Goal: Transaction & Acquisition: Purchase product/service

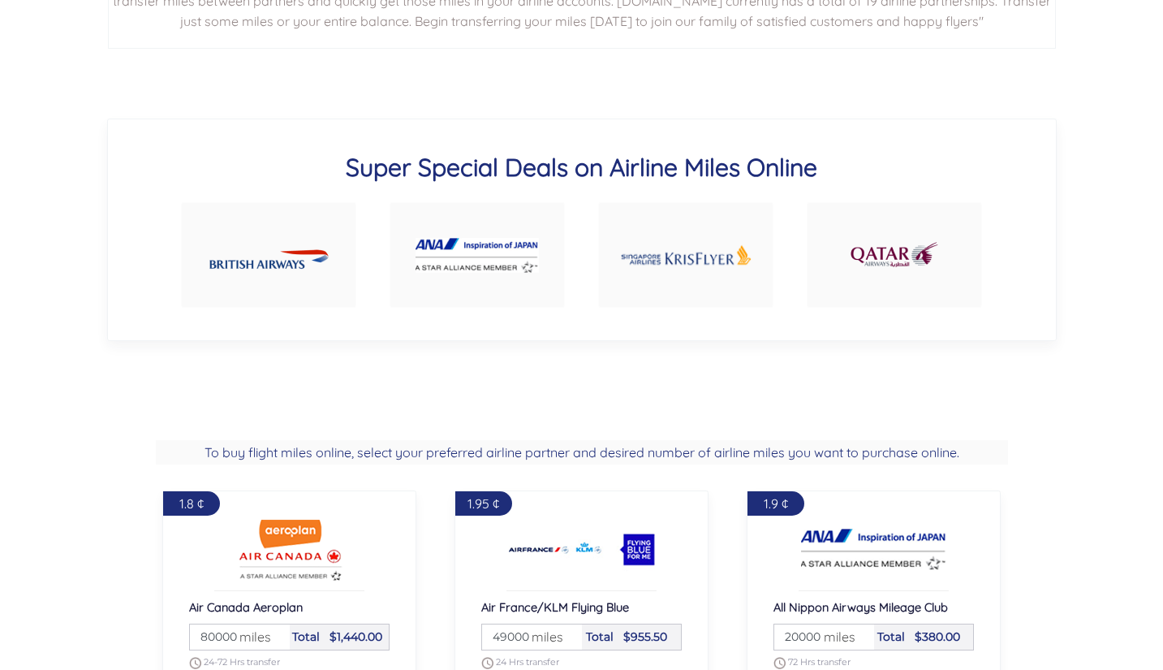
scroll to position [971, 0]
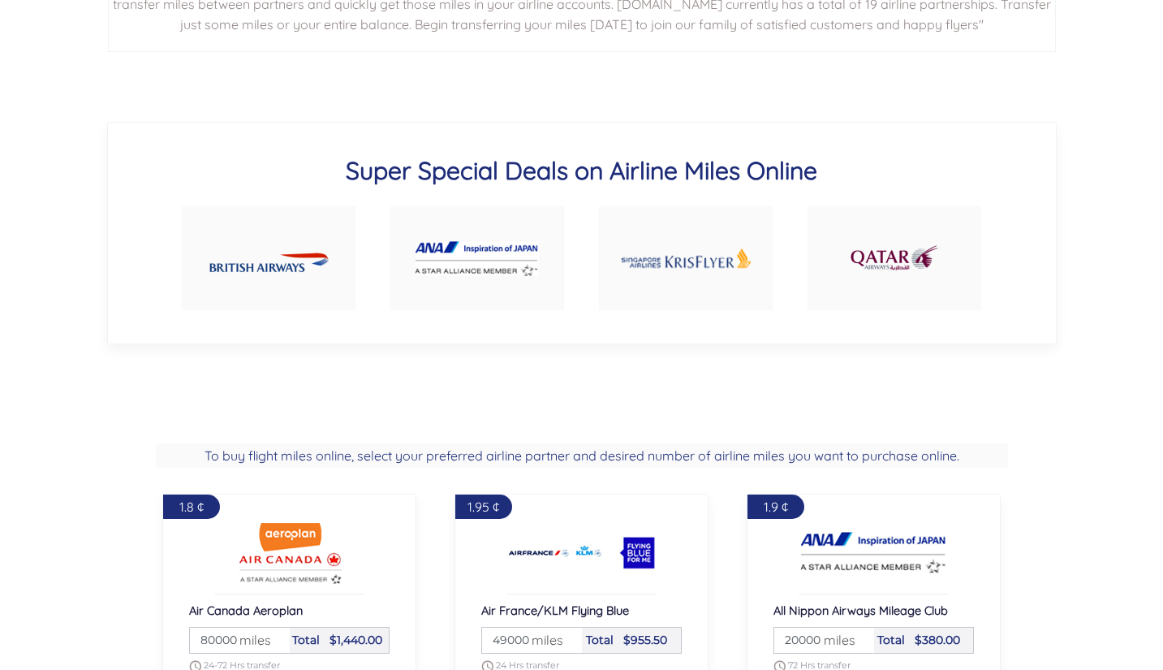
click at [680, 268] on img at bounding box center [685, 258] width 131 height 62
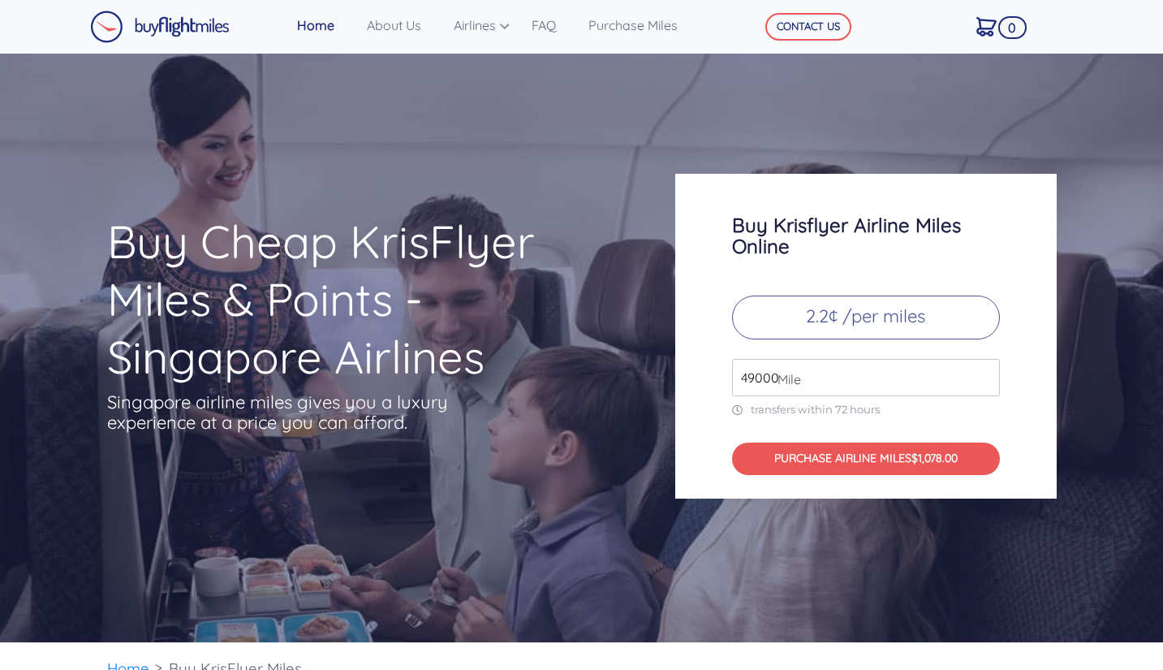
click at [839, 387] on input "49000" at bounding box center [866, 377] width 268 height 37
